Goal: Task Accomplishment & Management: Manage account settings

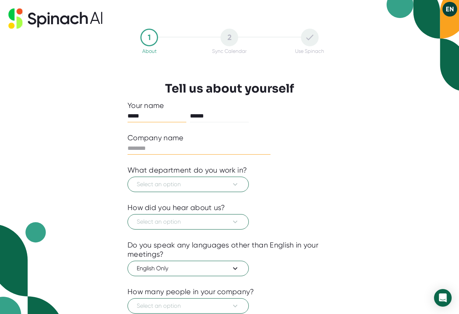
click at [169, 150] on input "text" at bounding box center [199, 149] width 143 height 12
type input "********"
click at [235, 185] on icon at bounding box center [235, 184] width 4 height 3
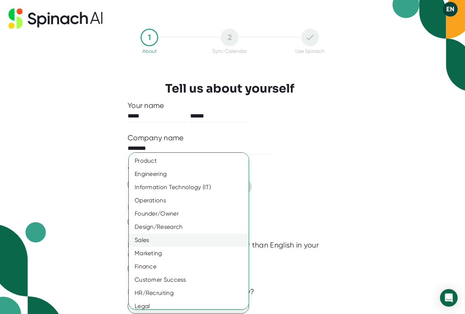
click at [156, 244] on div "Sales" at bounding box center [191, 240] width 125 height 13
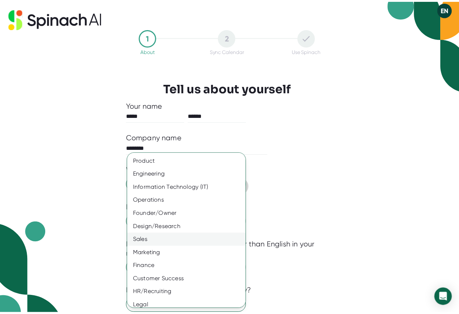
click at [156, 244] on div "Sales" at bounding box center [191, 240] width 125 height 13
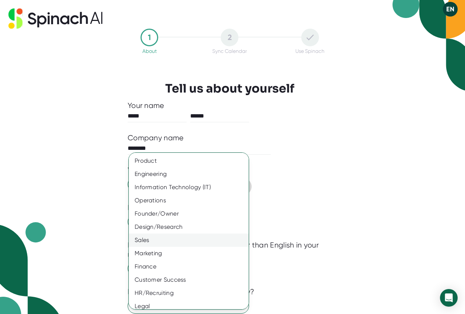
click at [148, 243] on div "Sales" at bounding box center [191, 240] width 125 height 13
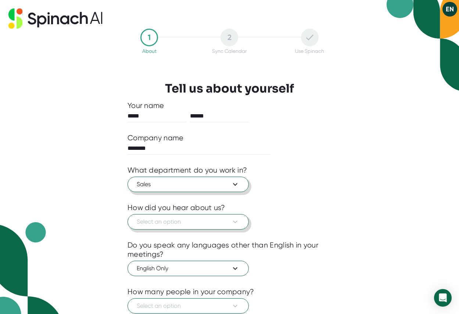
click at [159, 219] on span "Select an option" at bounding box center [188, 222] width 103 height 9
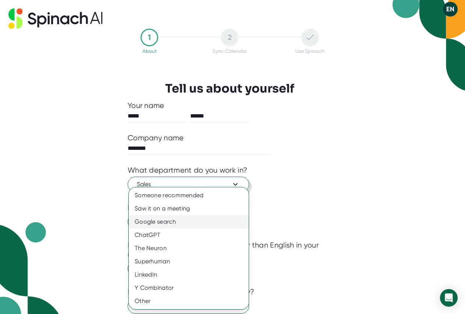
click at [167, 223] on div "Google search" at bounding box center [189, 221] width 120 height 13
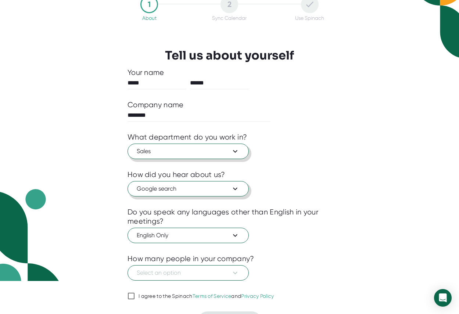
scroll to position [51, 0]
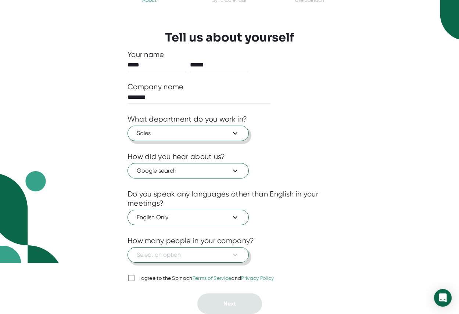
click at [218, 257] on span "Select an option" at bounding box center [188, 255] width 103 height 9
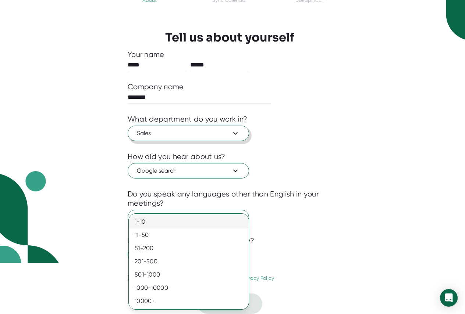
click at [137, 221] on div "1-10" at bounding box center [189, 221] width 120 height 13
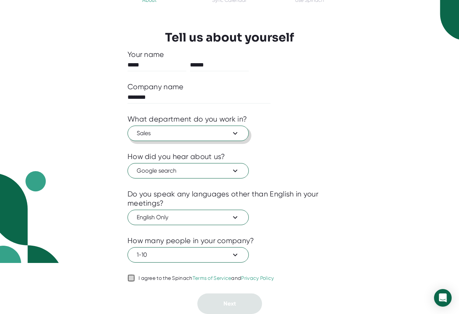
click at [134, 276] on input "I agree to the Spinach Terms of Service and Privacy Policy" at bounding box center [131, 278] width 7 height 9
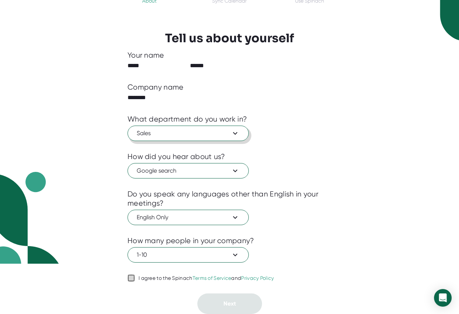
checkbox input "true"
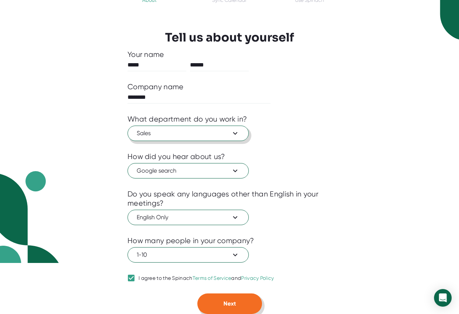
click at [225, 309] on button "Next" at bounding box center [229, 304] width 65 height 21
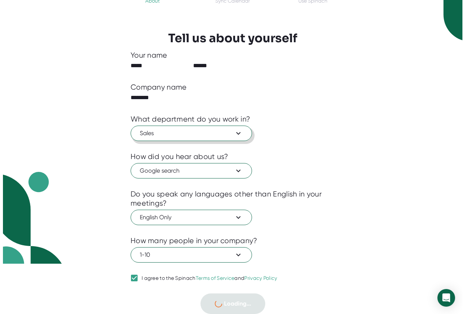
scroll to position [0, 0]
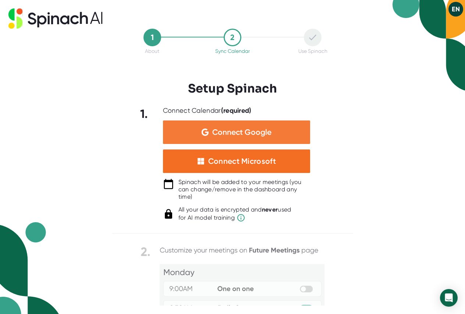
click at [230, 130] on span "Connect Google" at bounding box center [241, 132] width 59 height 7
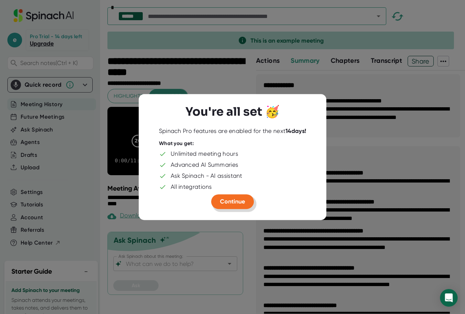
click at [240, 204] on span "Continue" at bounding box center [232, 201] width 25 height 7
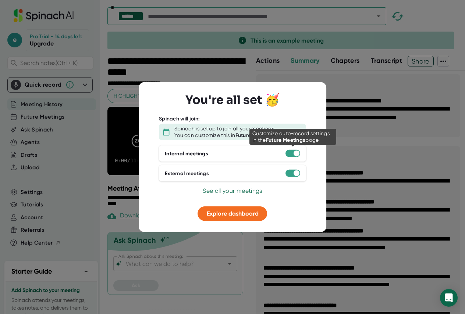
click at [294, 153] on div at bounding box center [296, 154] width 6 height 6
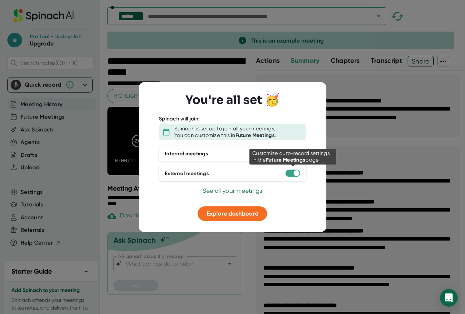
click at [296, 174] on div at bounding box center [296, 174] width 6 height 6
click at [205, 153] on div "Internal meetings" at bounding box center [186, 153] width 43 height 7
drag, startPoint x: 298, startPoint y: 154, endPoint x: 253, endPoint y: 157, distance: 44.9
click at [253, 157] on div "Internal meetings" at bounding box center [232, 153] width 148 height 17
click at [242, 170] on div "External meetings" at bounding box center [232, 173] width 148 height 17
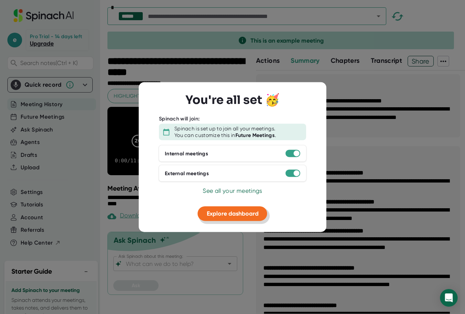
click at [225, 212] on span "Explore dashboard" at bounding box center [233, 213] width 52 height 7
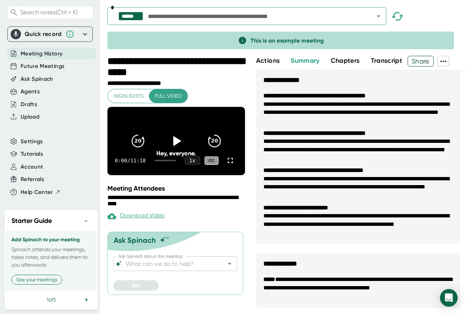
scroll to position [480, 0]
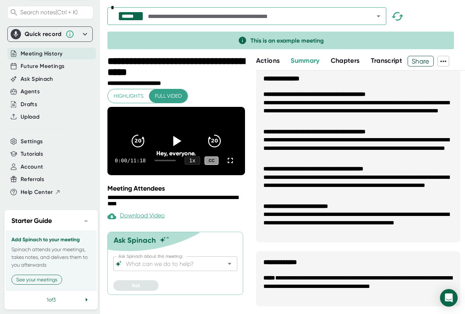
click at [38, 31] on div "Quick record" at bounding box center [43, 34] width 37 height 7
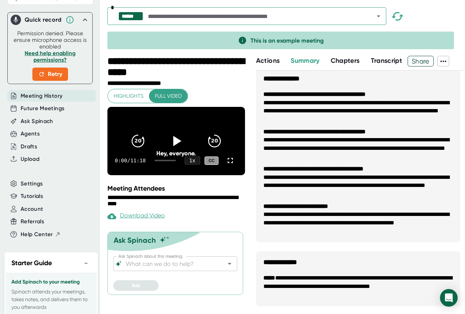
click at [40, 100] on span "Meeting History" at bounding box center [42, 96] width 42 height 8
click at [42, 113] on span "Future Meetings" at bounding box center [43, 108] width 44 height 8
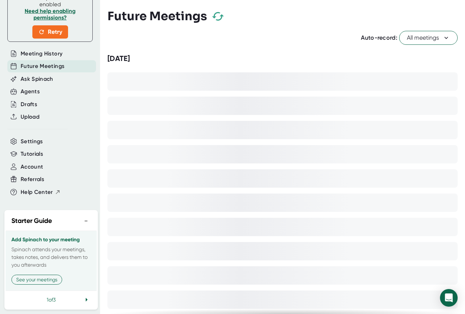
scroll to position [122, 0]
click at [44, 50] on span "Meeting History" at bounding box center [42, 54] width 42 height 8
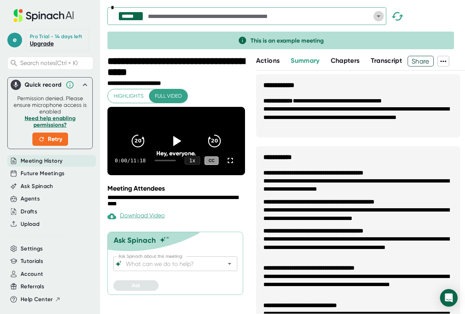
click at [376, 18] on icon "Open" at bounding box center [378, 16] width 9 height 9
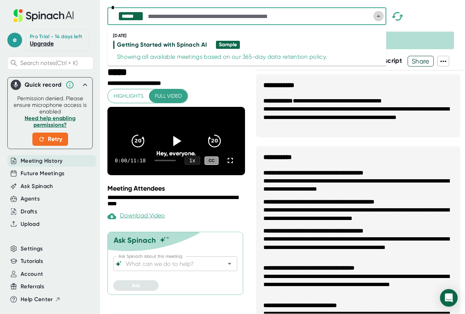
click at [376, 18] on icon "Close" at bounding box center [378, 16] width 9 height 9
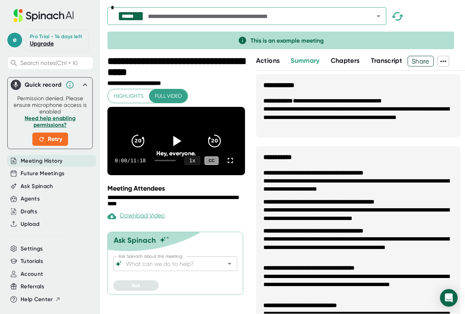
click at [446, 62] on icon at bounding box center [443, 61] width 9 height 9
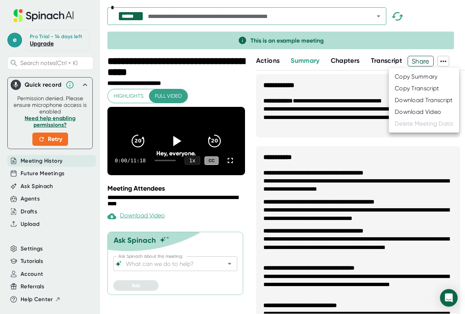
click at [34, 255] on div at bounding box center [232, 157] width 465 height 314
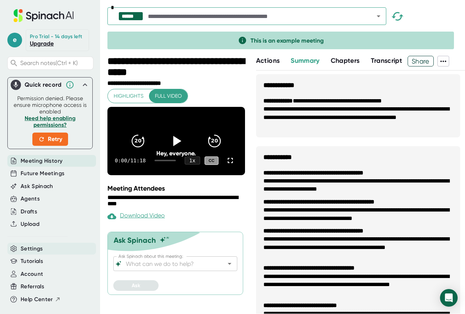
click at [24, 253] on span "Settings" at bounding box center [32, 249] width 22 height 8
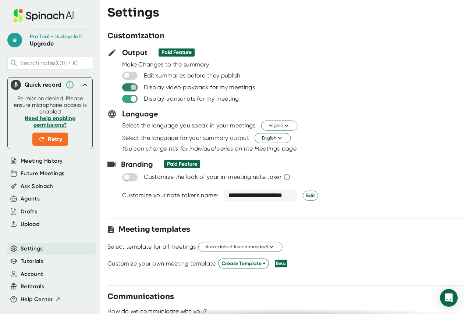
click at [130, 87] on input "checkbox" at bounding box center [133, 87] width 21 height 7
checkbox input "false"
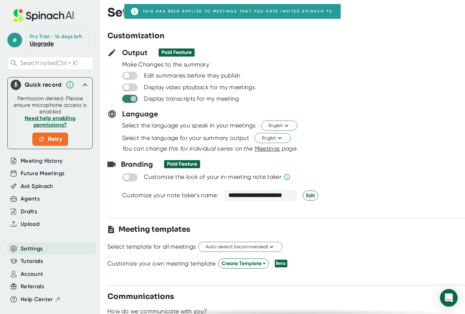
click at [132, 100] on input "checkbox" at bounding box center [133, 99] width 21 height 7
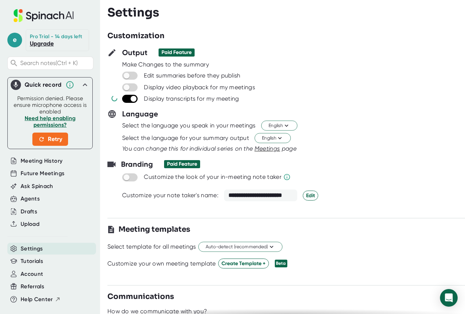
checkbox input "false"
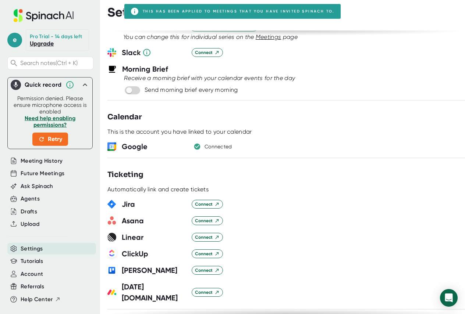
scroll to position [314, 0]
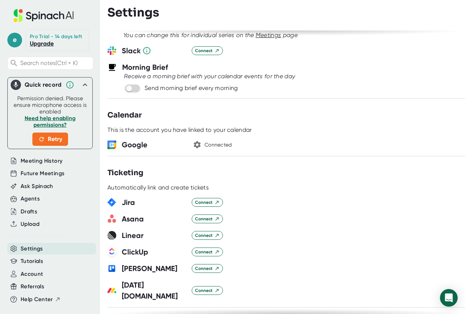
click at [205, 147] on div "Connected" at bounding box center [218, 145] width 28 height 7
click at [199, 146] on icon "button" at bounding box center [197, 145] width 7 height 7
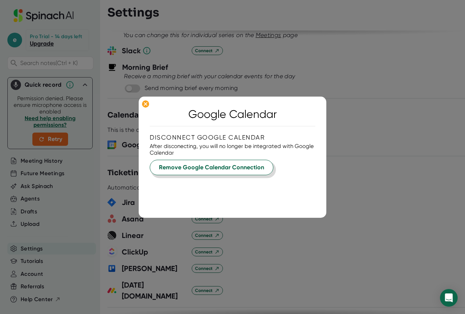
click at [218, 172] on span "Remove Google Calendar Connection" at bounding box center [211, 167] width 105 height 9
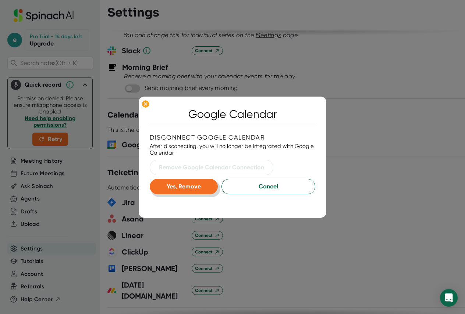
click at [187, 185] on span "Yes, Remove" at bounding box center [184, 186] width 34 height 7
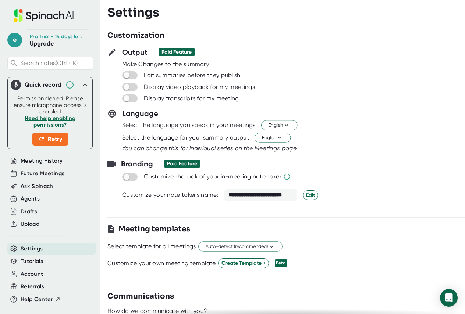
scroll to position [0, 0]
